Goal: Find specific page/section: Find specific page/section

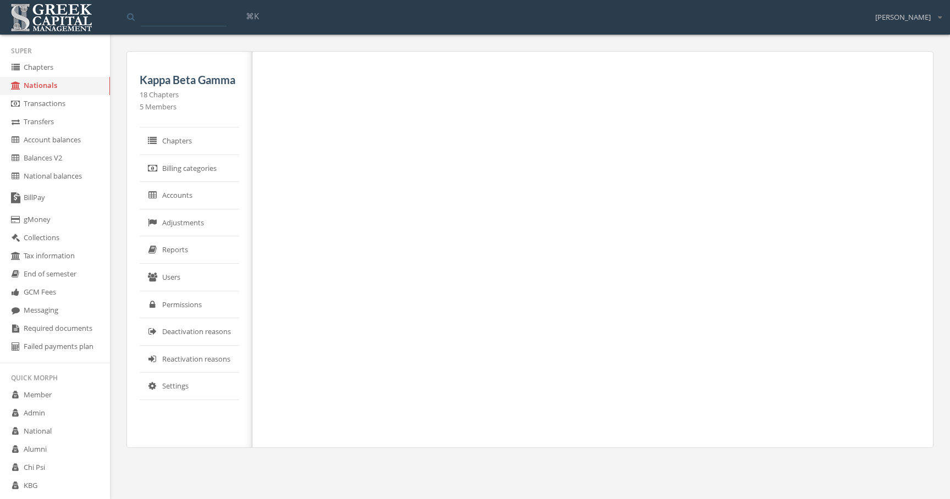
click at [209, 226] on link "Adjustments" at bounding box center [189, 222] width 99 height 27
